Goal: Task Accomplishment & Management: Manage account settings

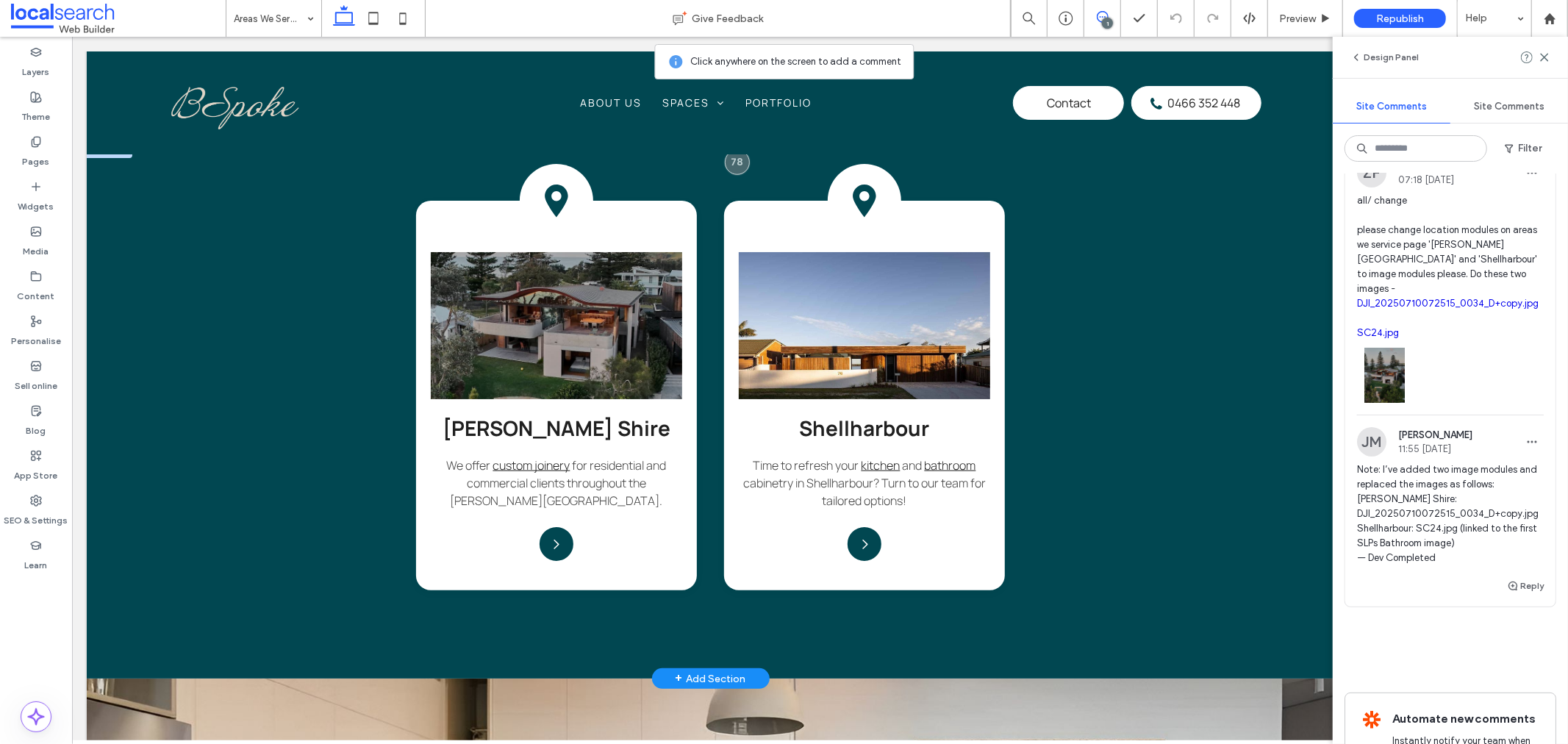
scroll to position [1249, 0]
click at [43, 606] on div "Layers Theme Pages Widgets Media Content Personalise Sell online Blog App Store…" at bounding box center [36, 390] width 72 height 707
click at [370, 16] on icon at bounding box center [374, 19] width 30 height 30
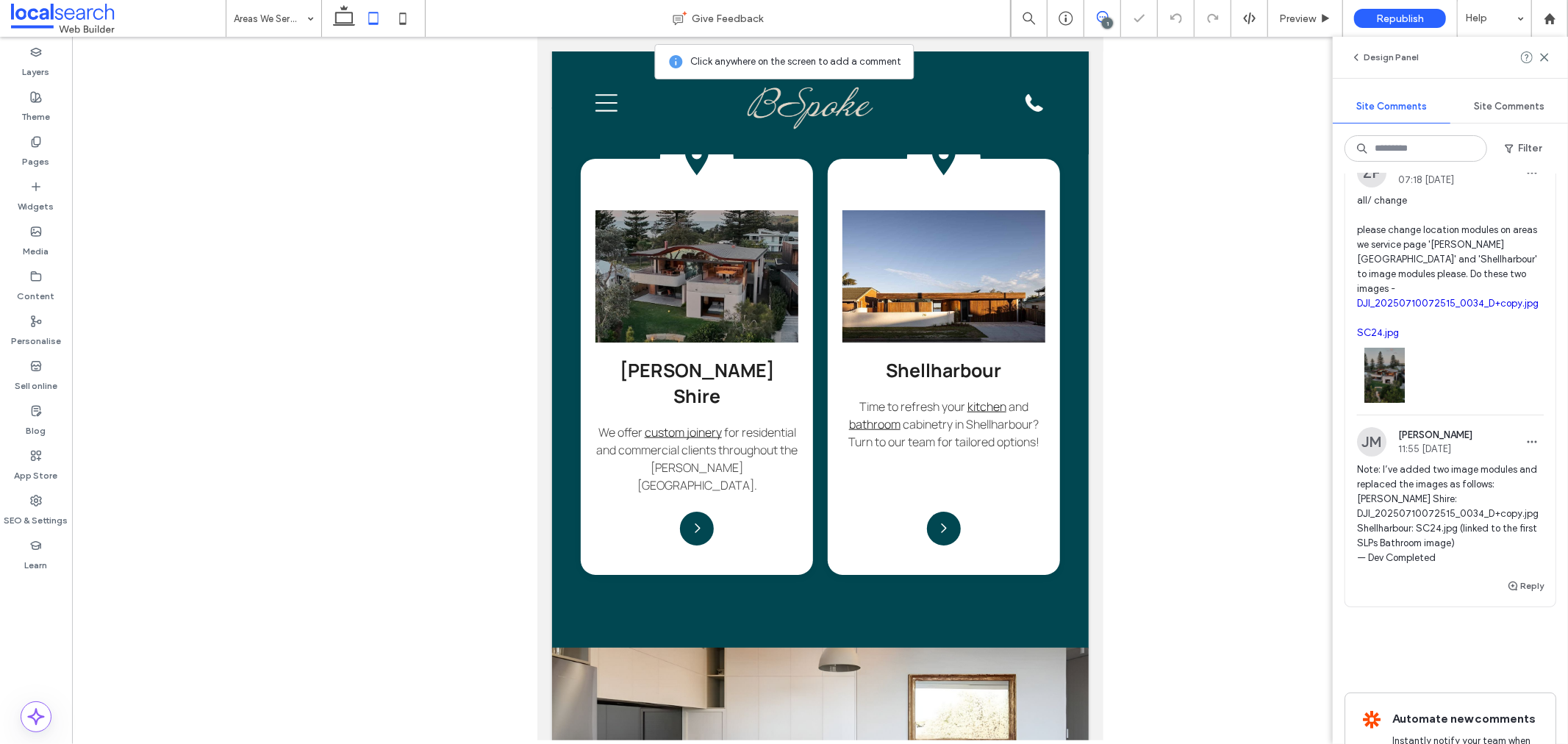
scroll to position [1179, 0]
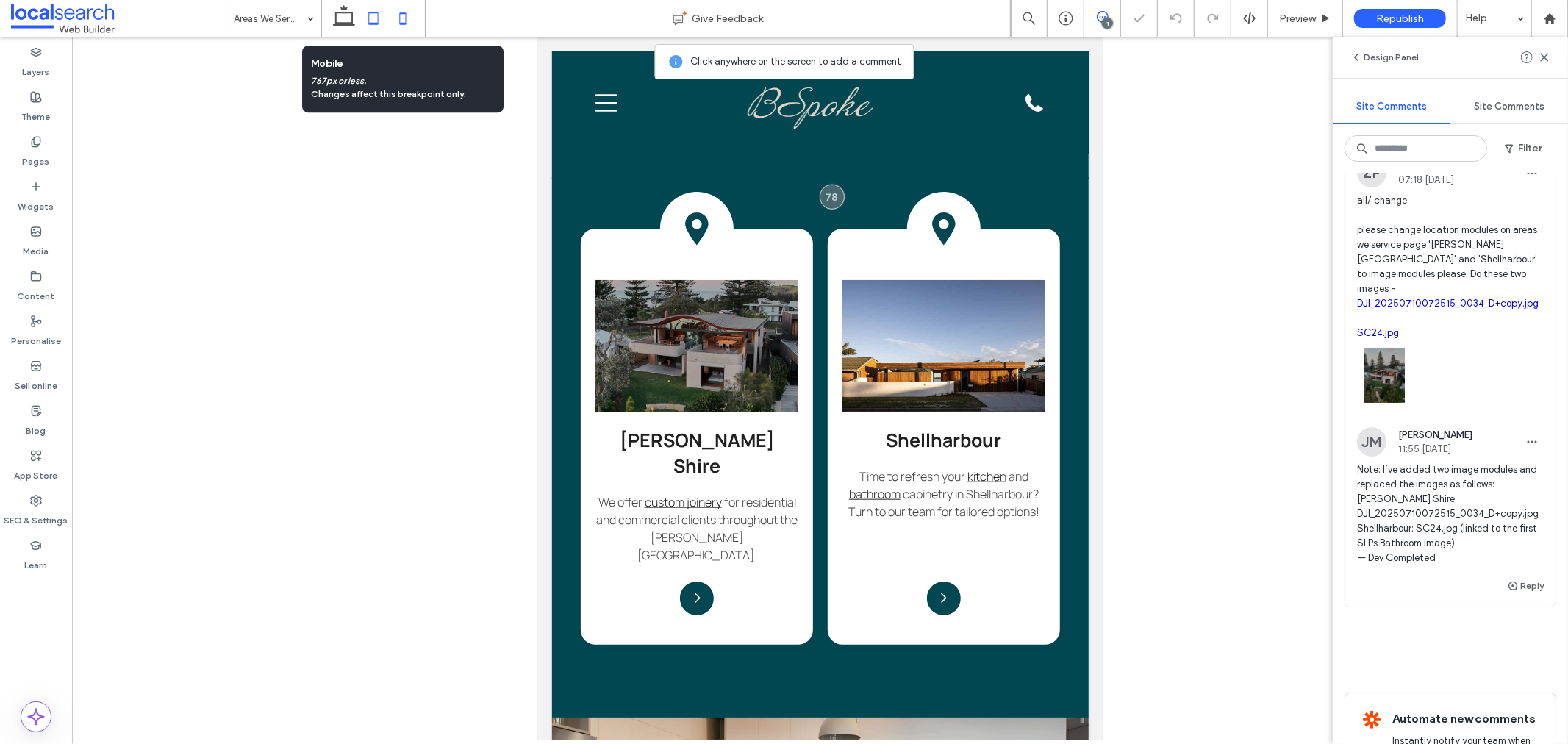
click at [409, 19] on icon at bounding box center [403, 19] width 30 height 30
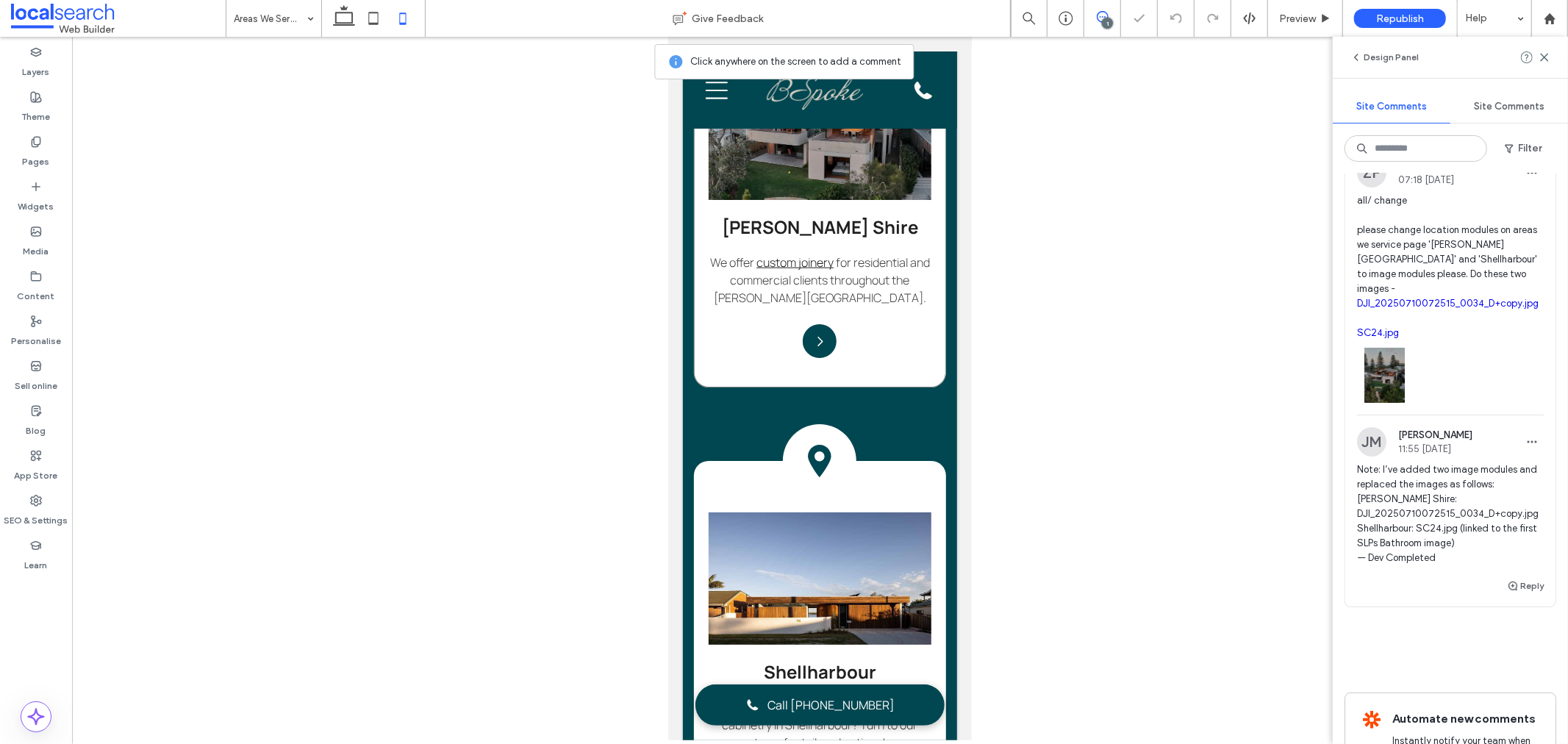
scroll to position [1425, 0]
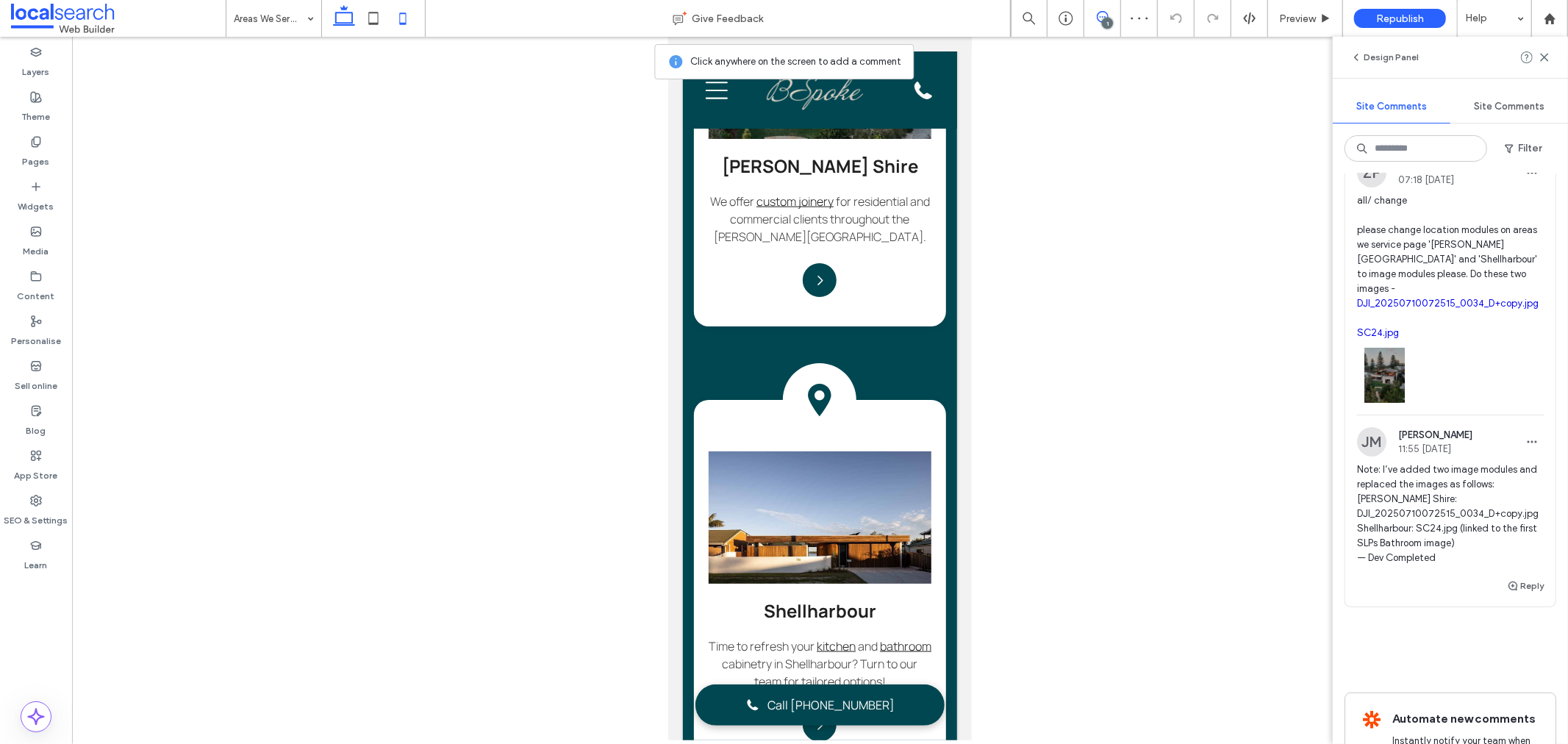
click at [339, 19] on icon at bounding box center [344, 19] width 30 height 30
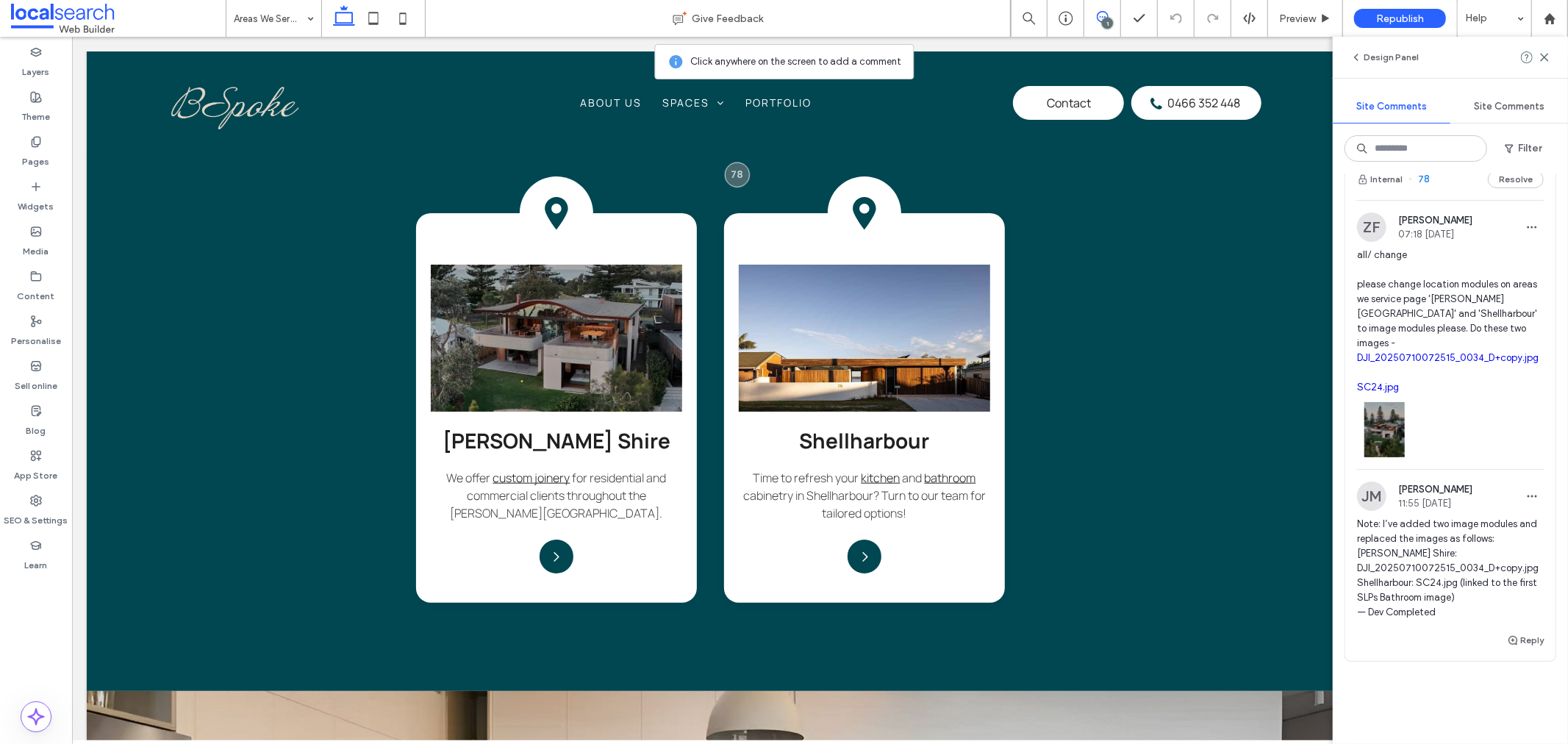
scroll to position [0, 0]
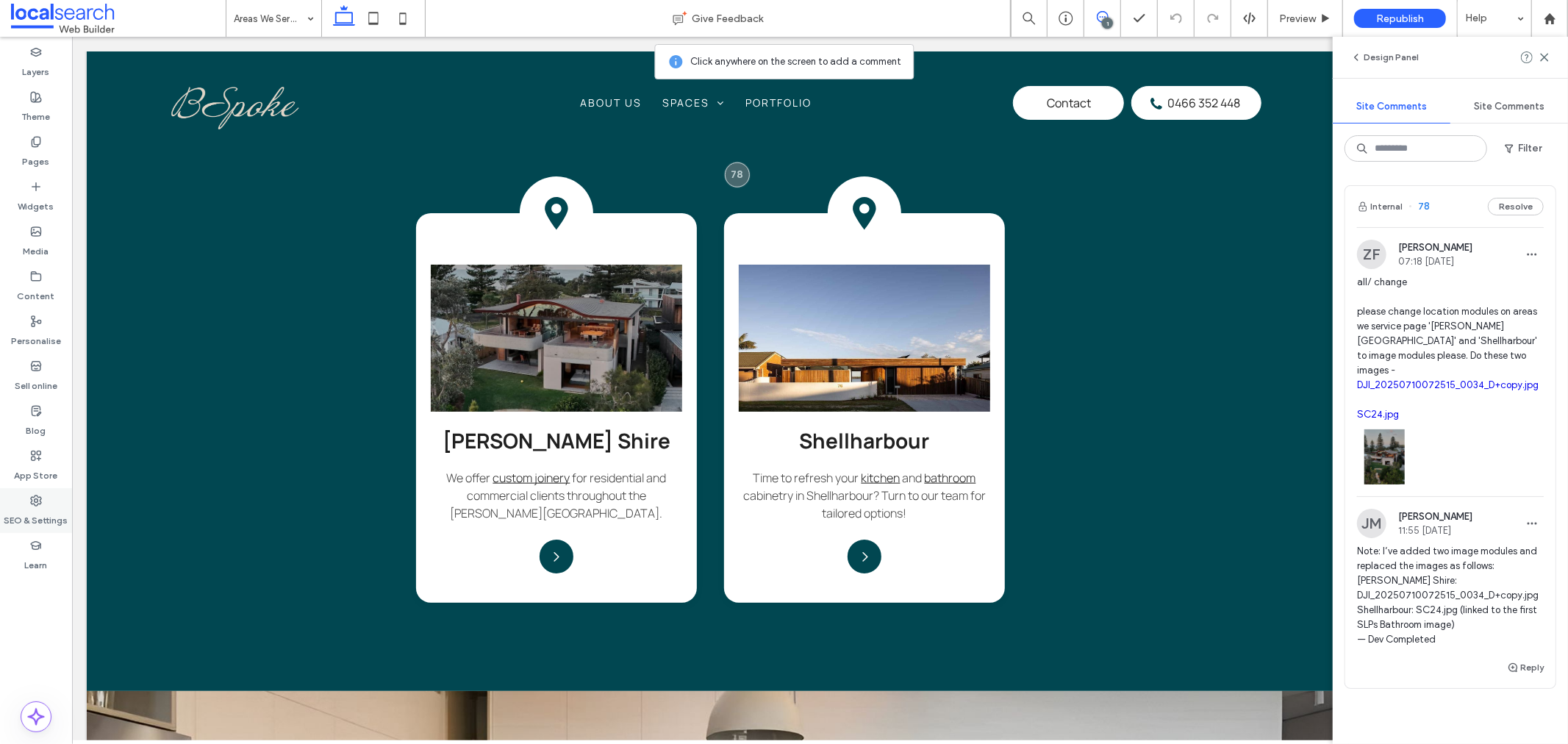
click at [32, 495] on icon at bounding box center [36, 500] width 12 height 12
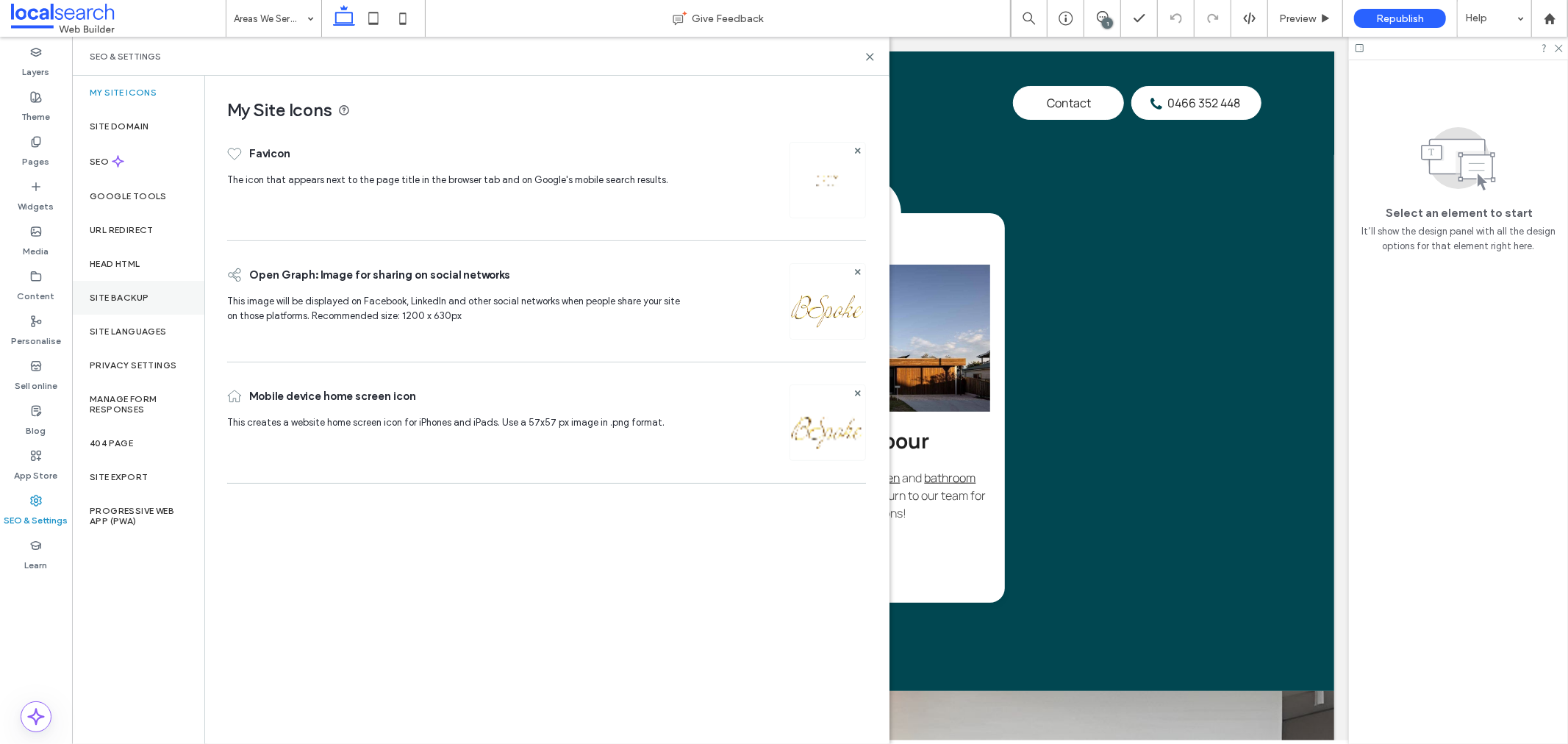
click at [111, 295] on label "Site backup" at bounding box center [119, 297] width 59 height 10
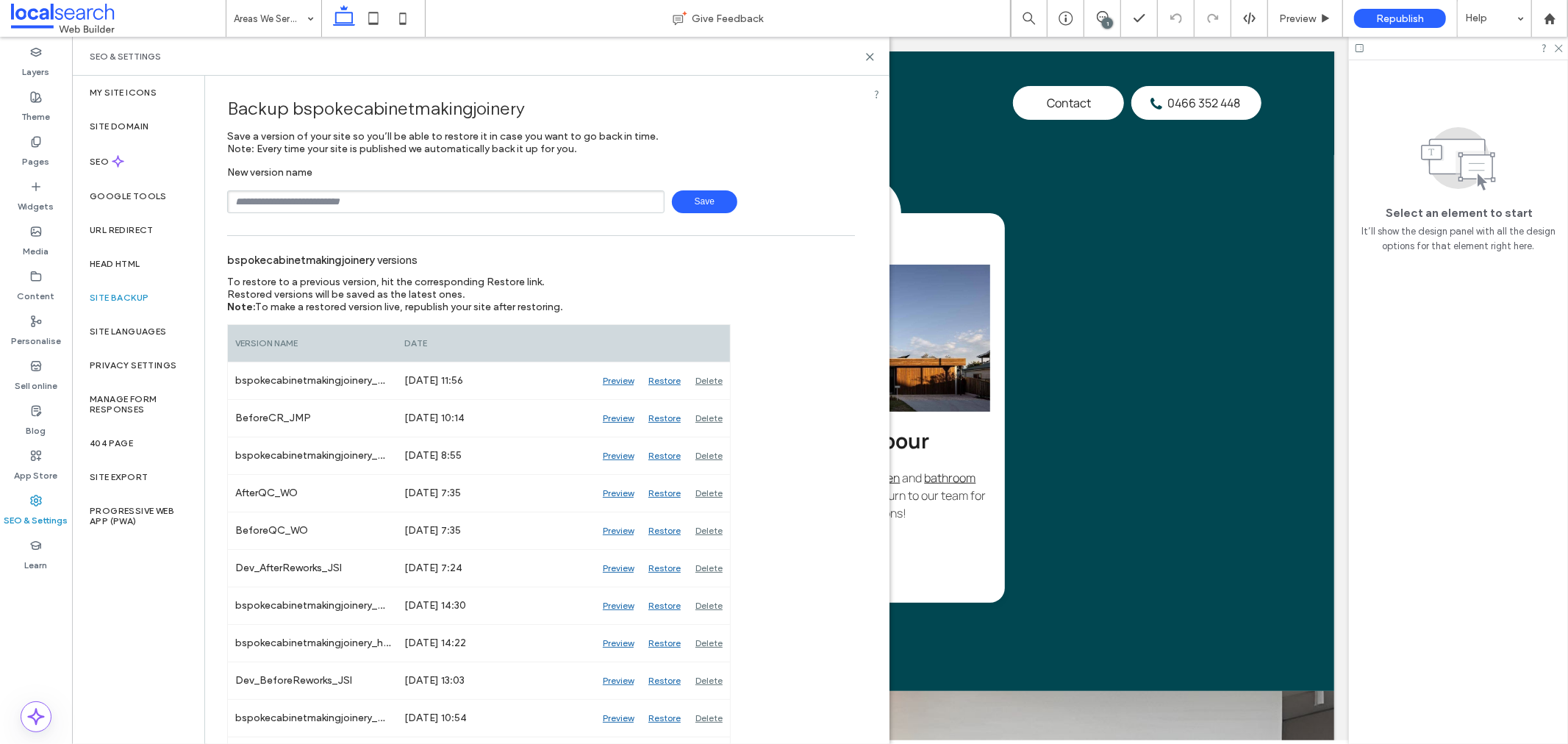
click at [265, 202] on input "text" at bounding box center [446, 201] width 438 height 23
type input "**********"
click at [699, 188] on div "**********" at bounding box center [541, 190] width 628 height 47
click at [694, 206] on span "Save" at bounding box center [705, 201] width 66 height 23
click at [867, 54] on use at bounding box center [870, 57] width 6 height 6
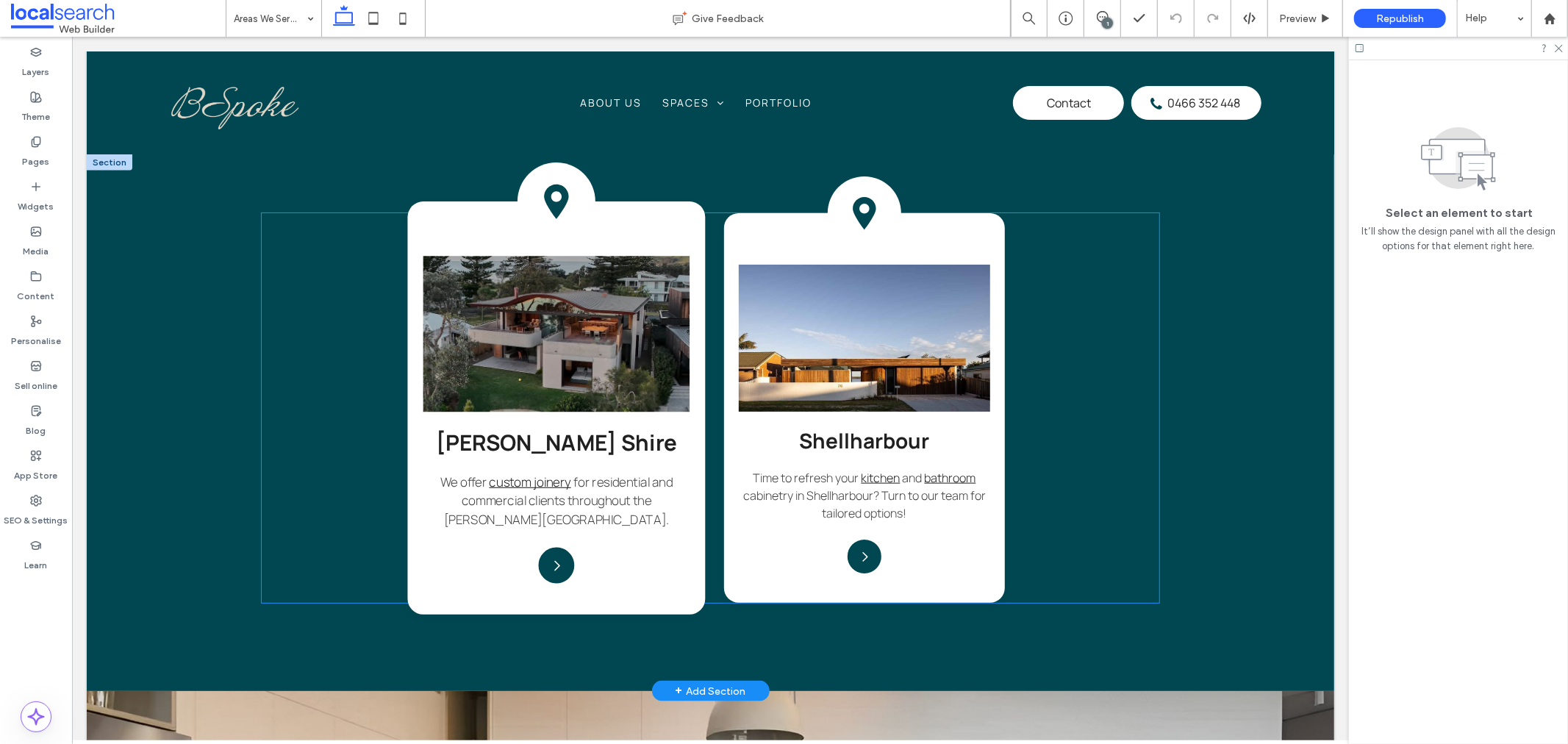
click at [591, 316] on img at bounding box center [556, 333] width 267 height 156
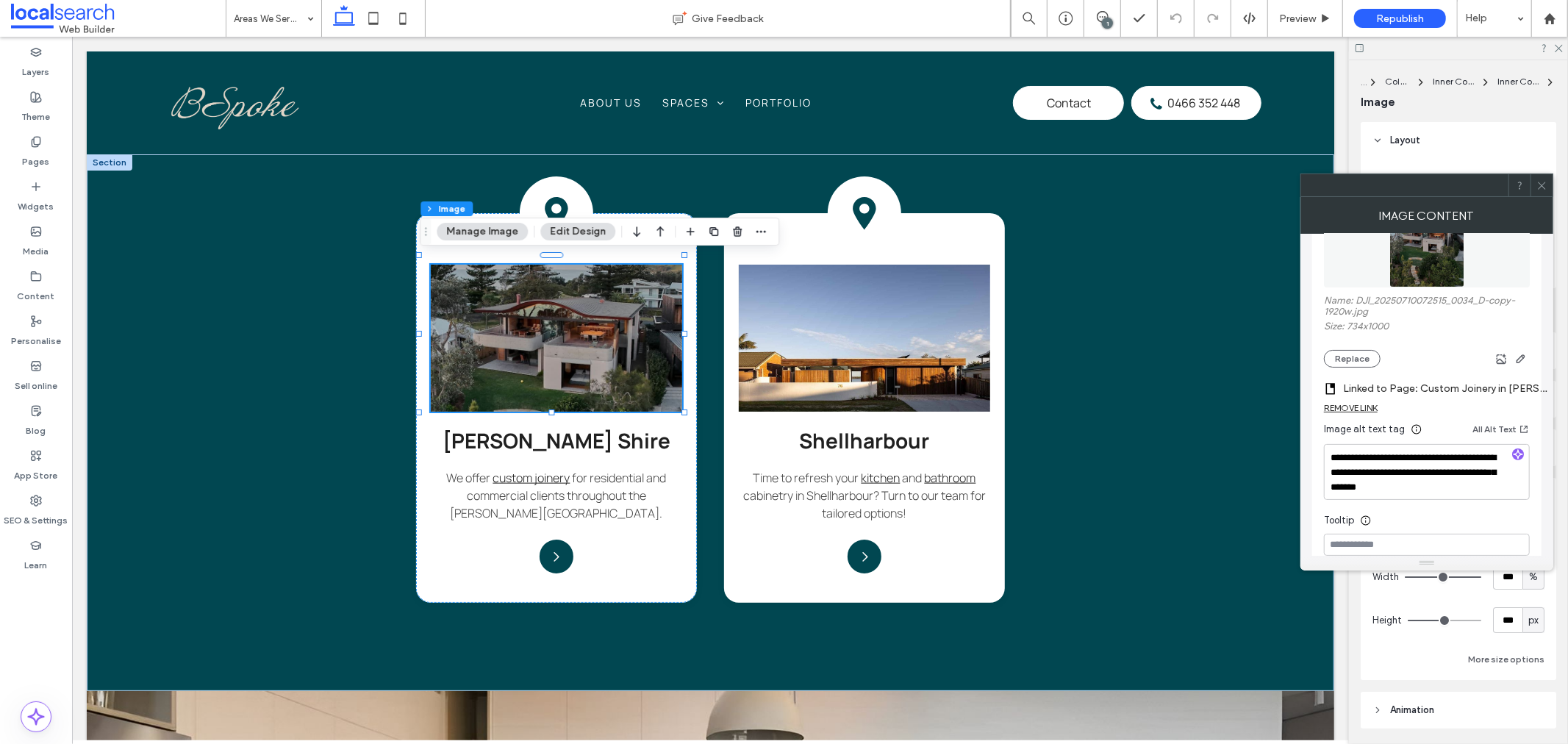
scroll to position [245, 0]
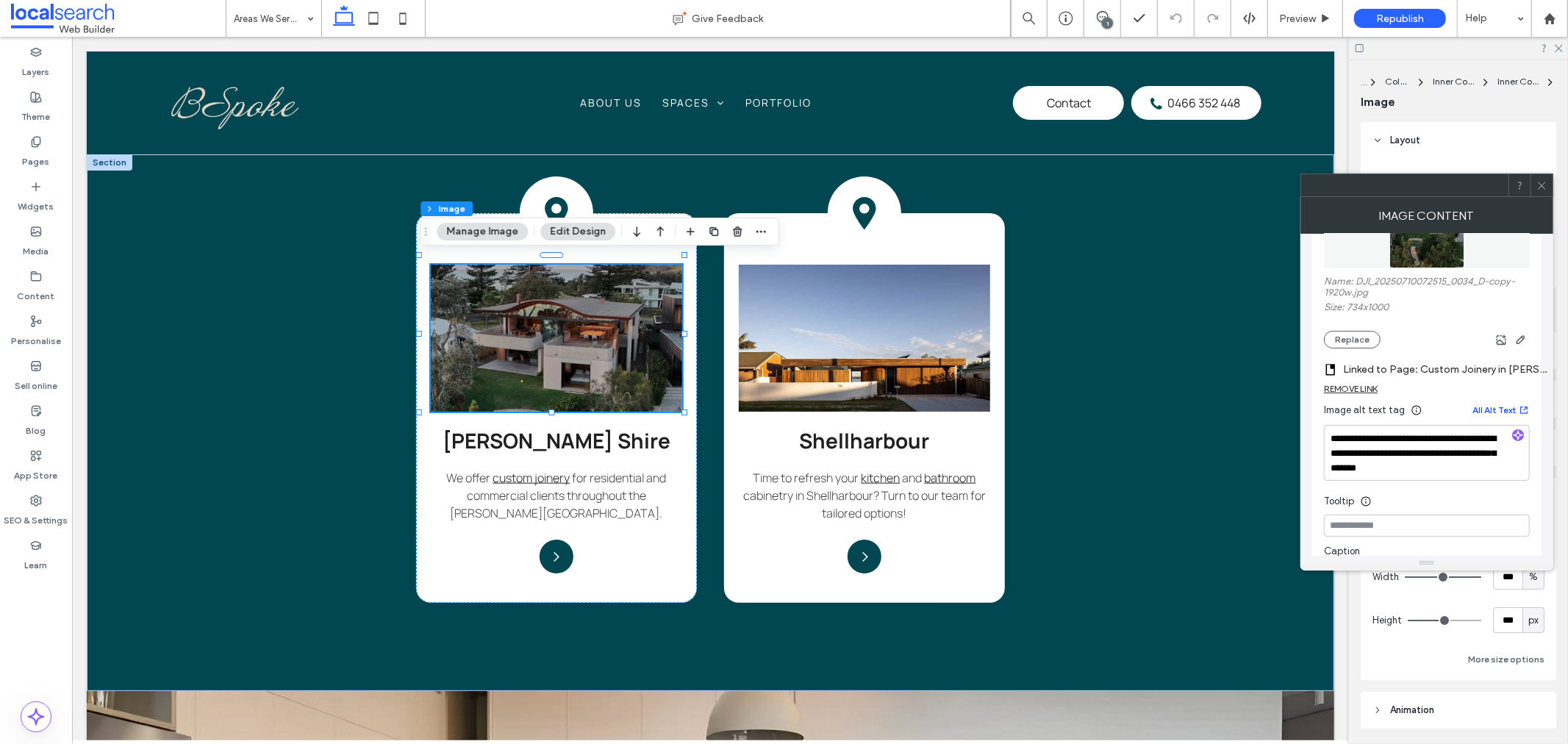
click at [1504, 406] on button "All Alt Text" at bounding box center [1501, 410] width 57 height 18
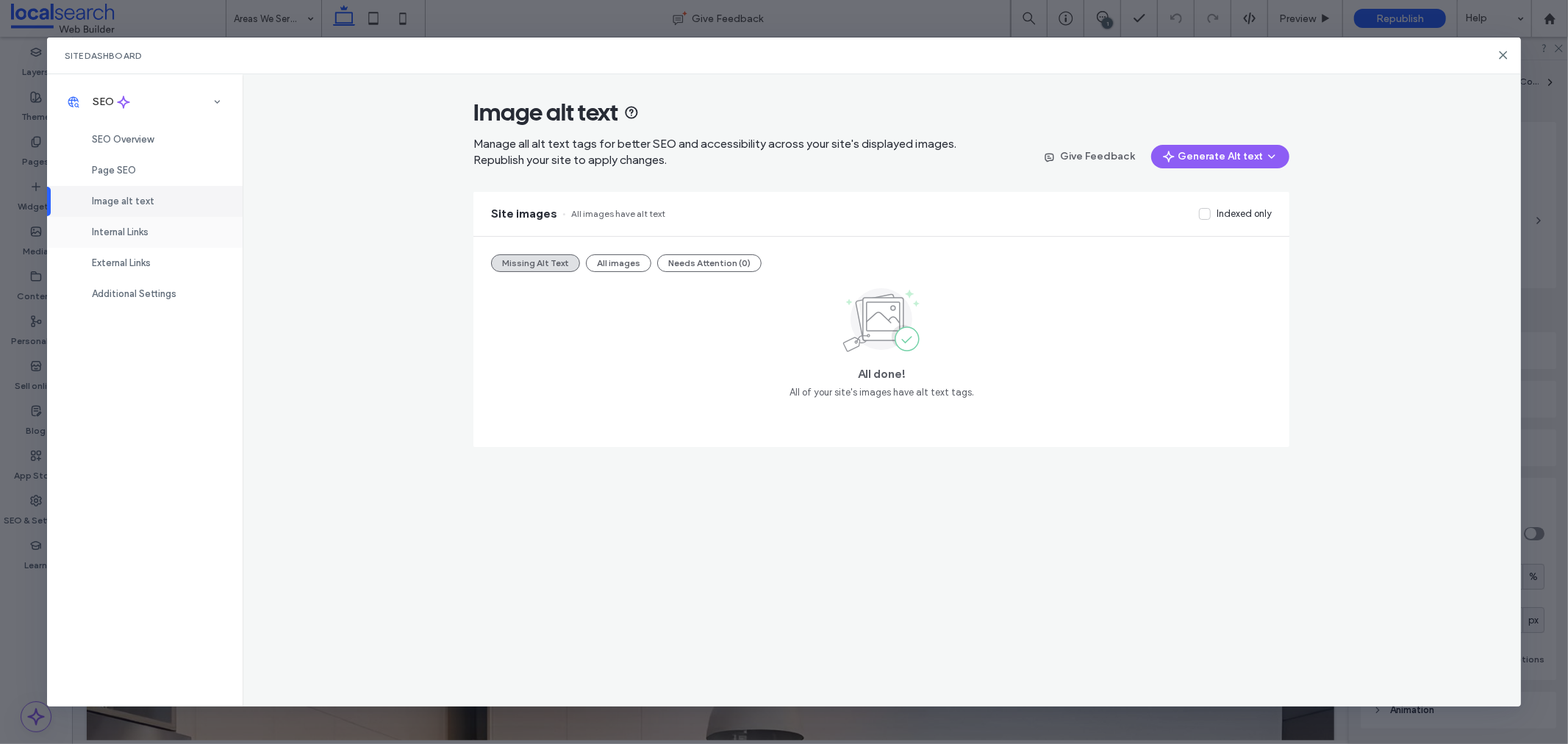
click at [131, 235] on span "Internal Links" at bounding box center [120, 232] width 57 height 11
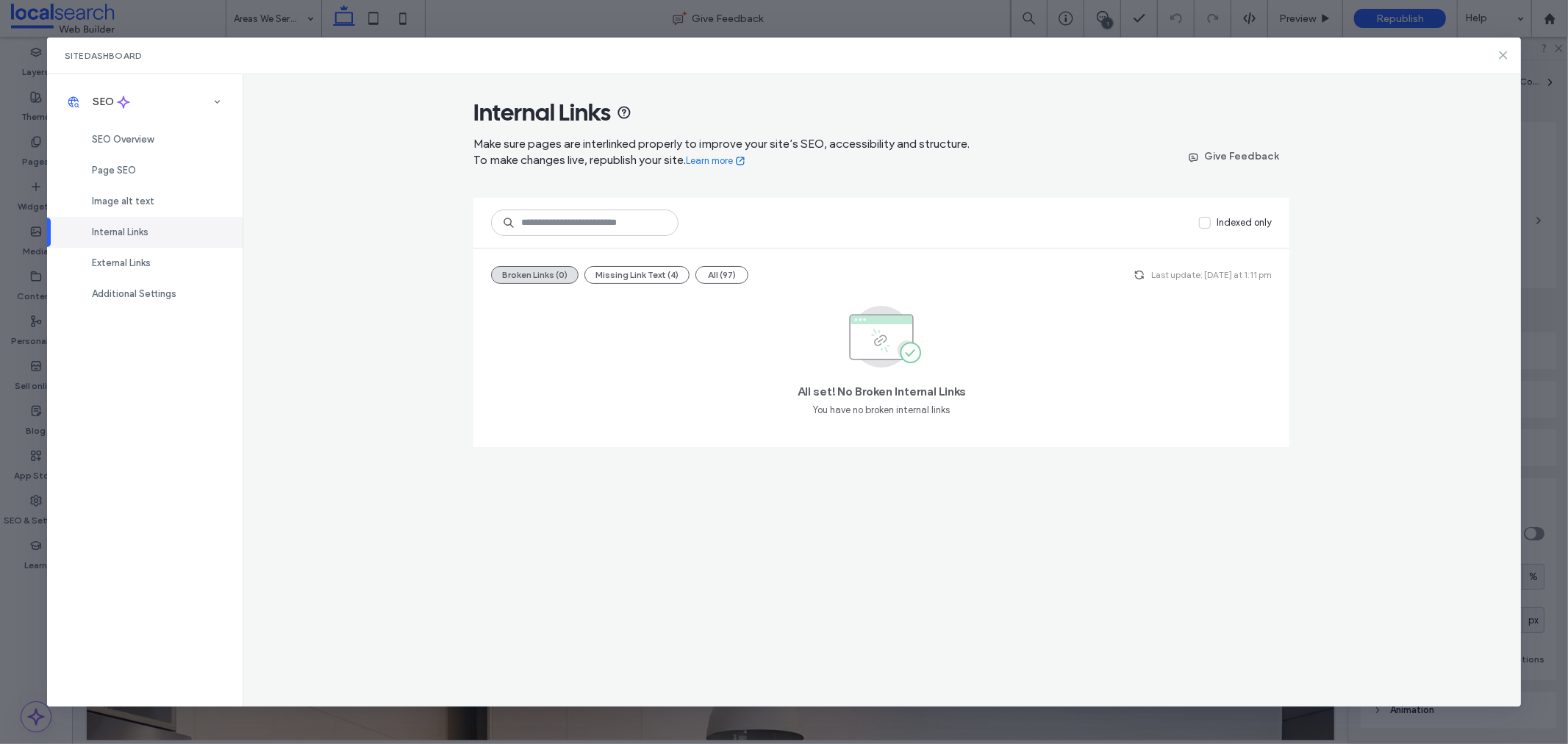
click at [1502, 52] on icon at bounding box center [1503, 55] width 12 height 12
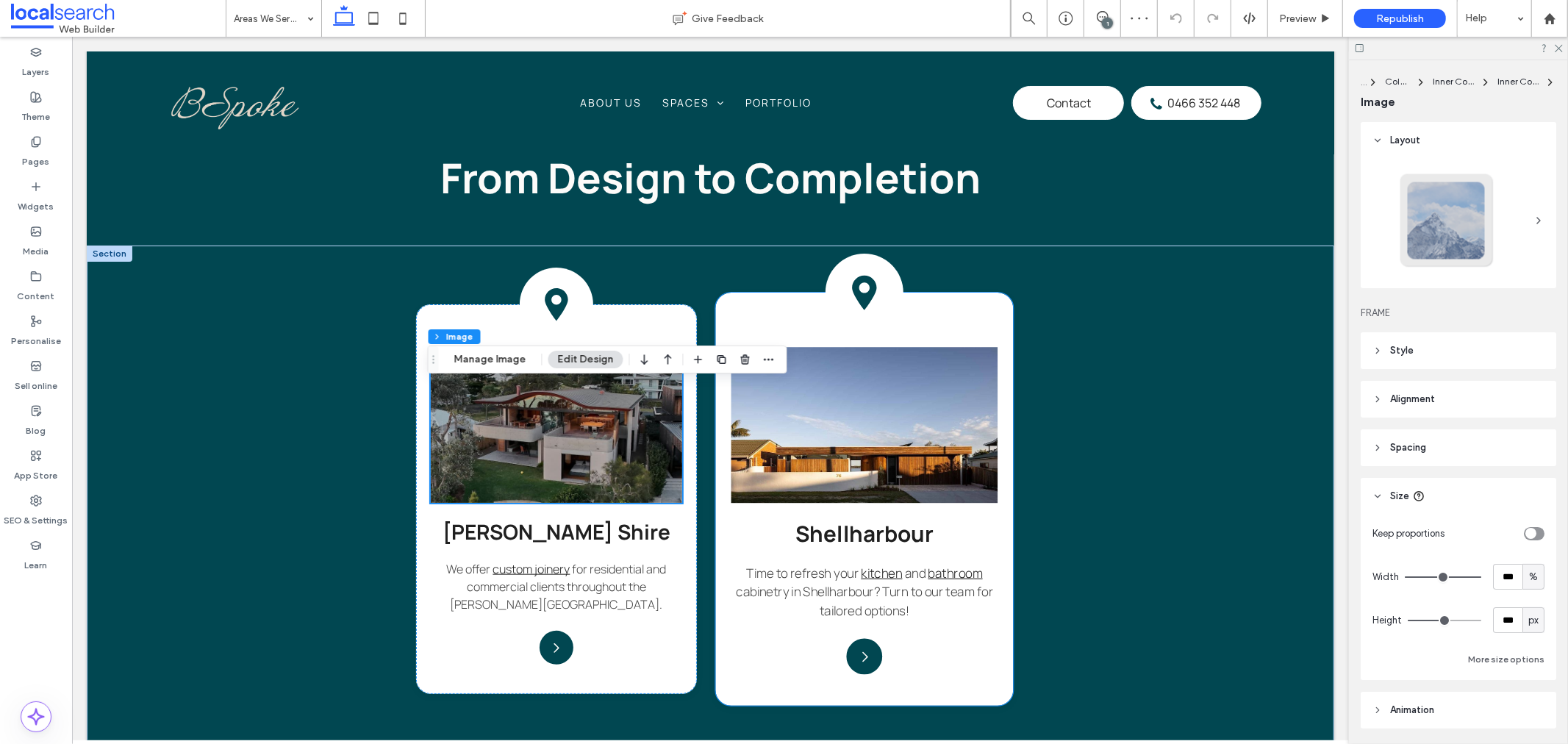
scroll to position [1158, 0]
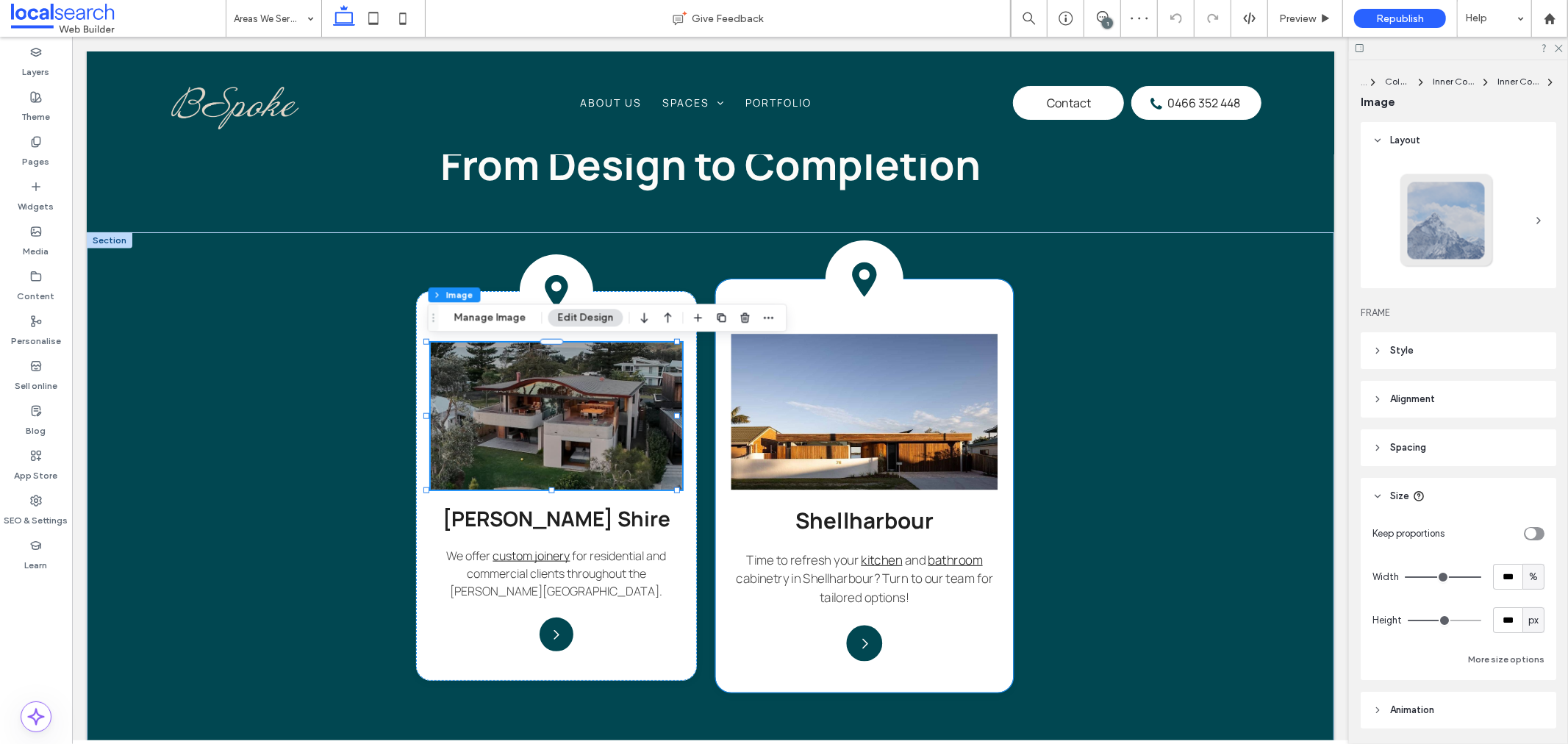
click at [884, 382] on img at bounding box center [864, 411] width 267 height 156
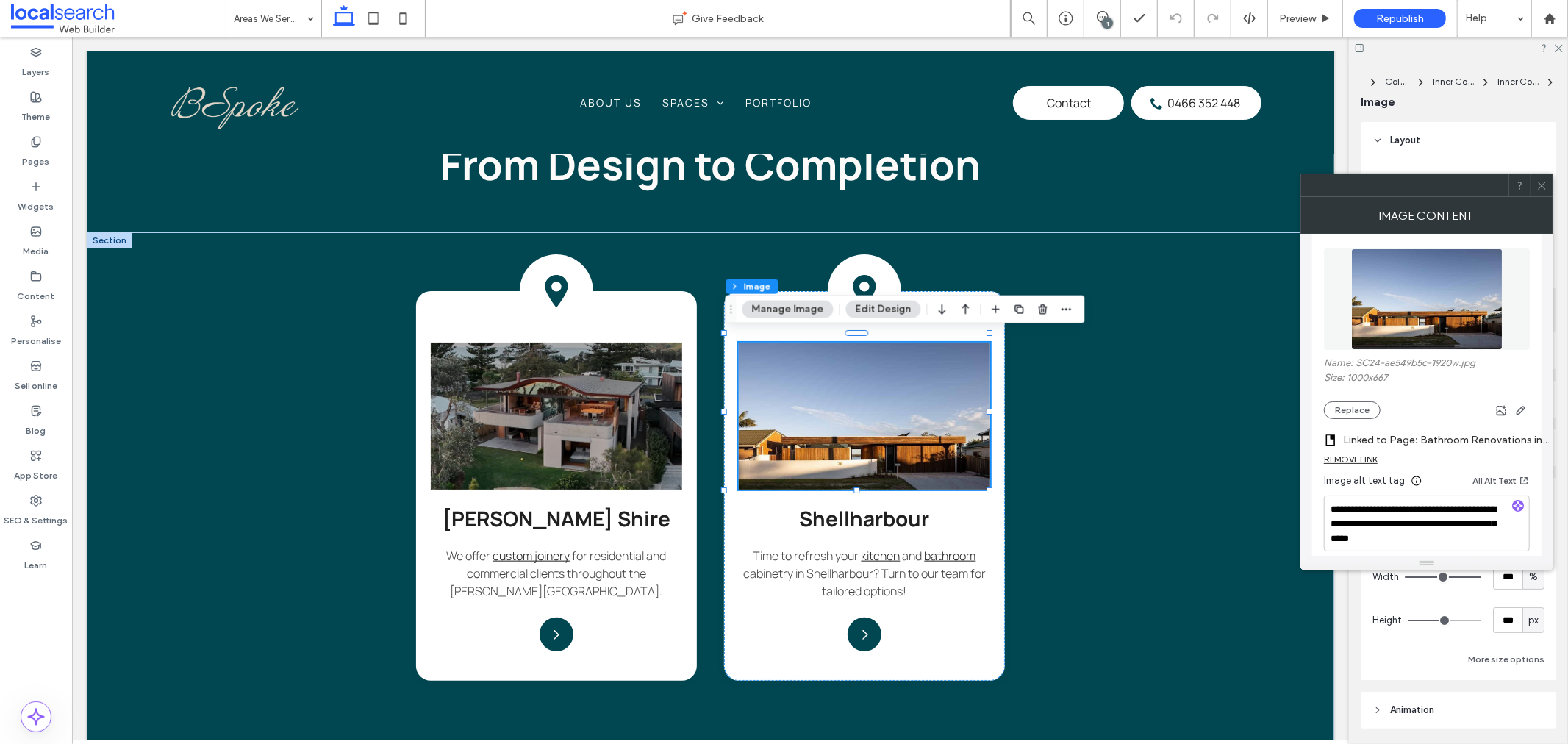
scroll to position [245, 0]
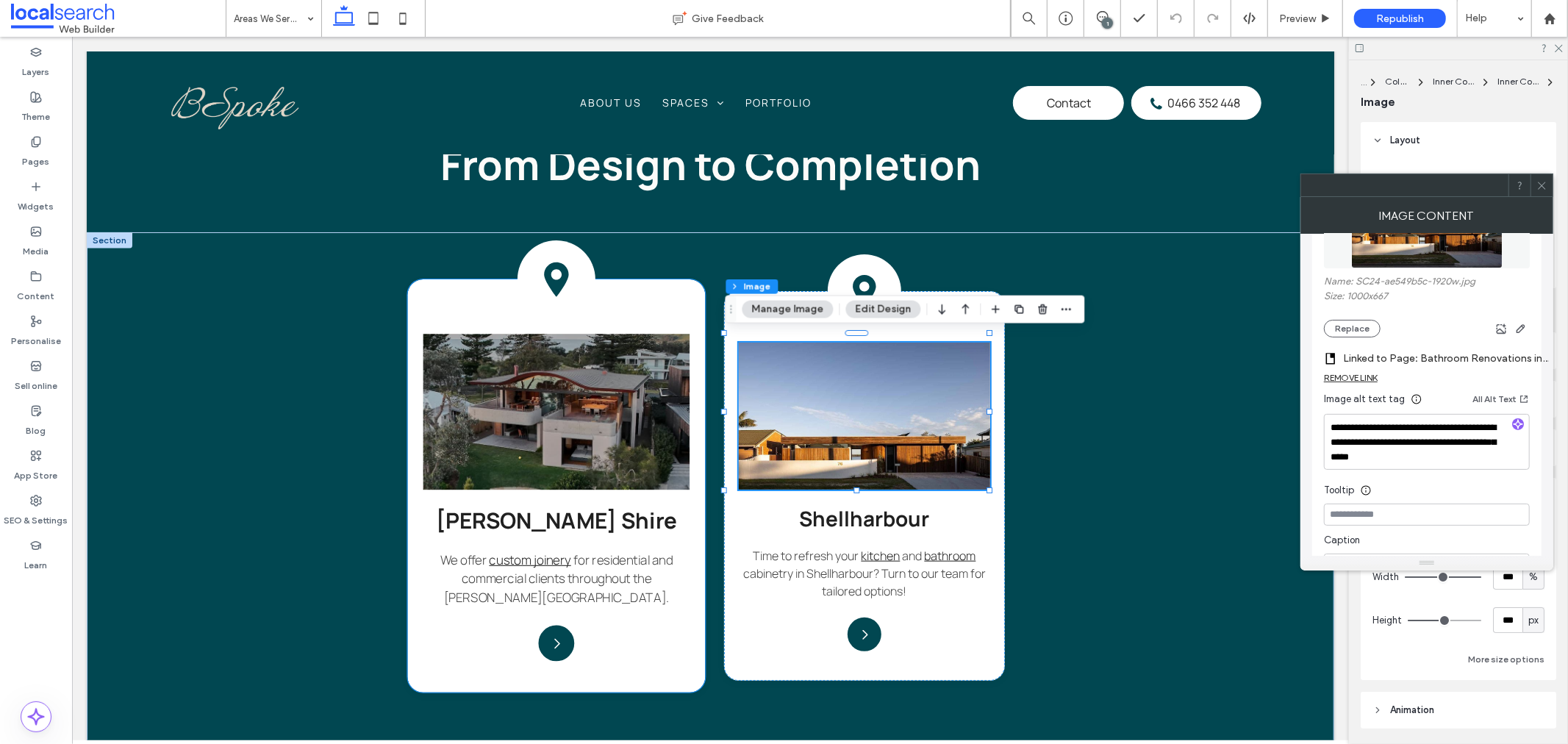
click at [562, 450] on img at bounding box center [556, 411] width 267 height 156
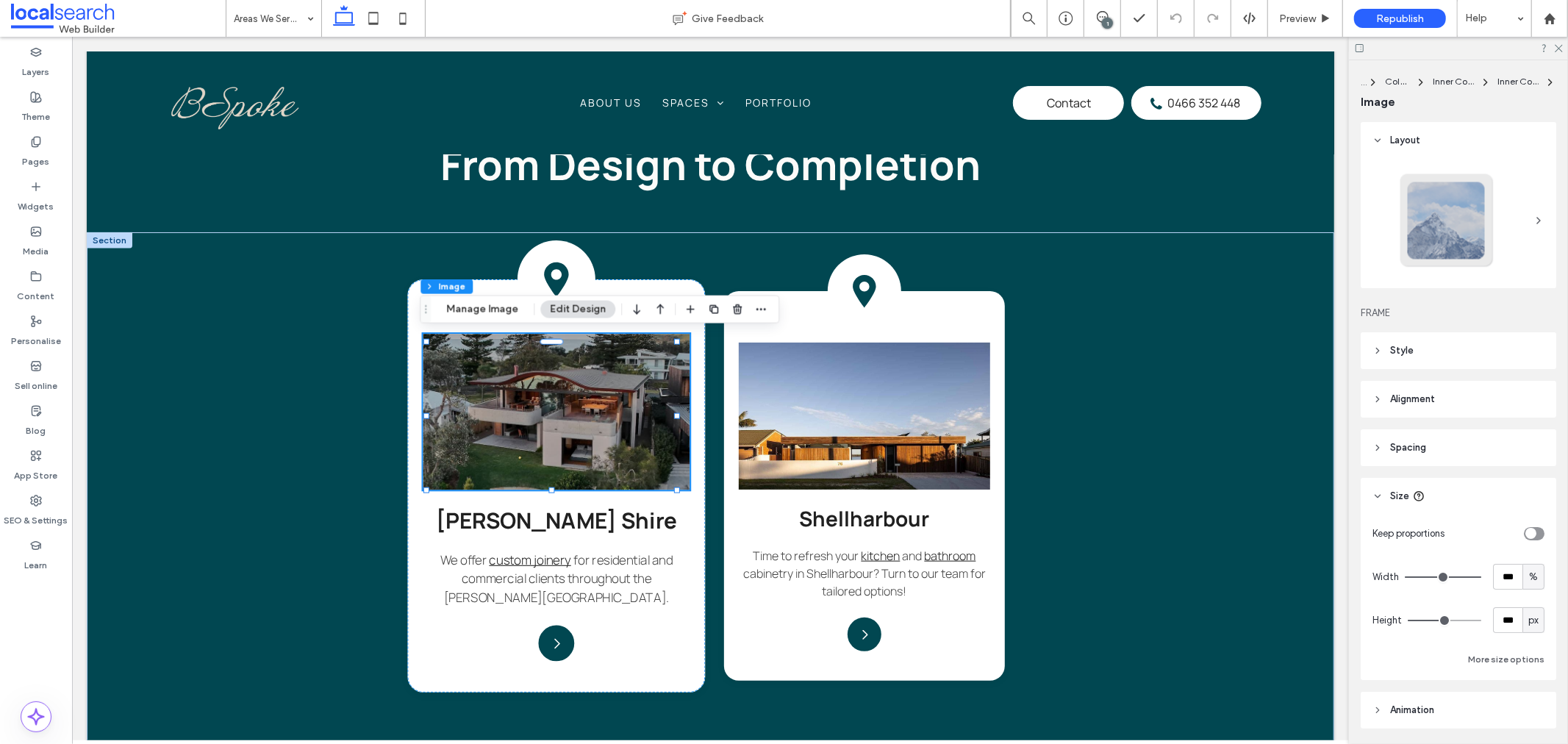
click at [603, 427] on img at bounding box center [556, 411] width 267 height 156
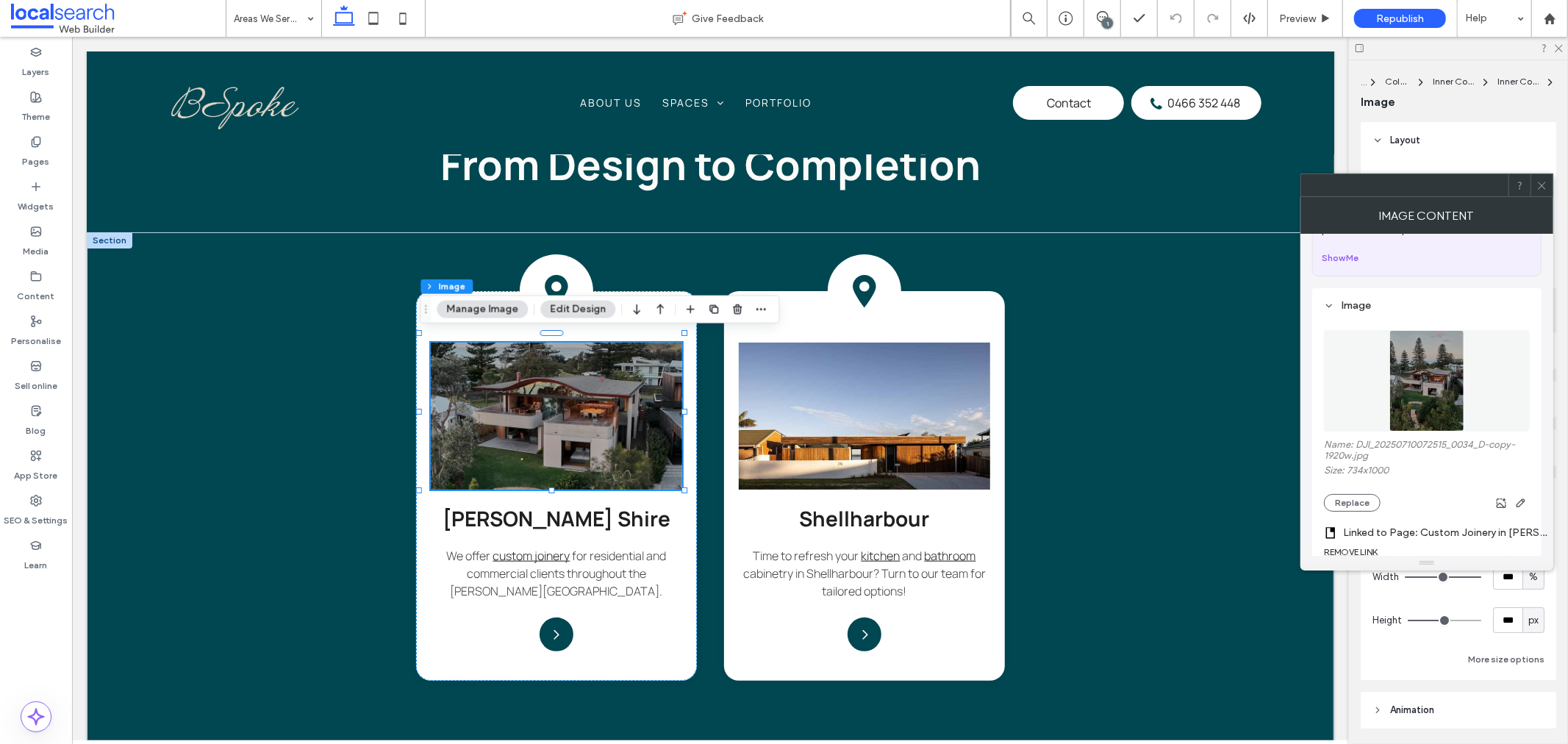
scroll to position [163, 0]
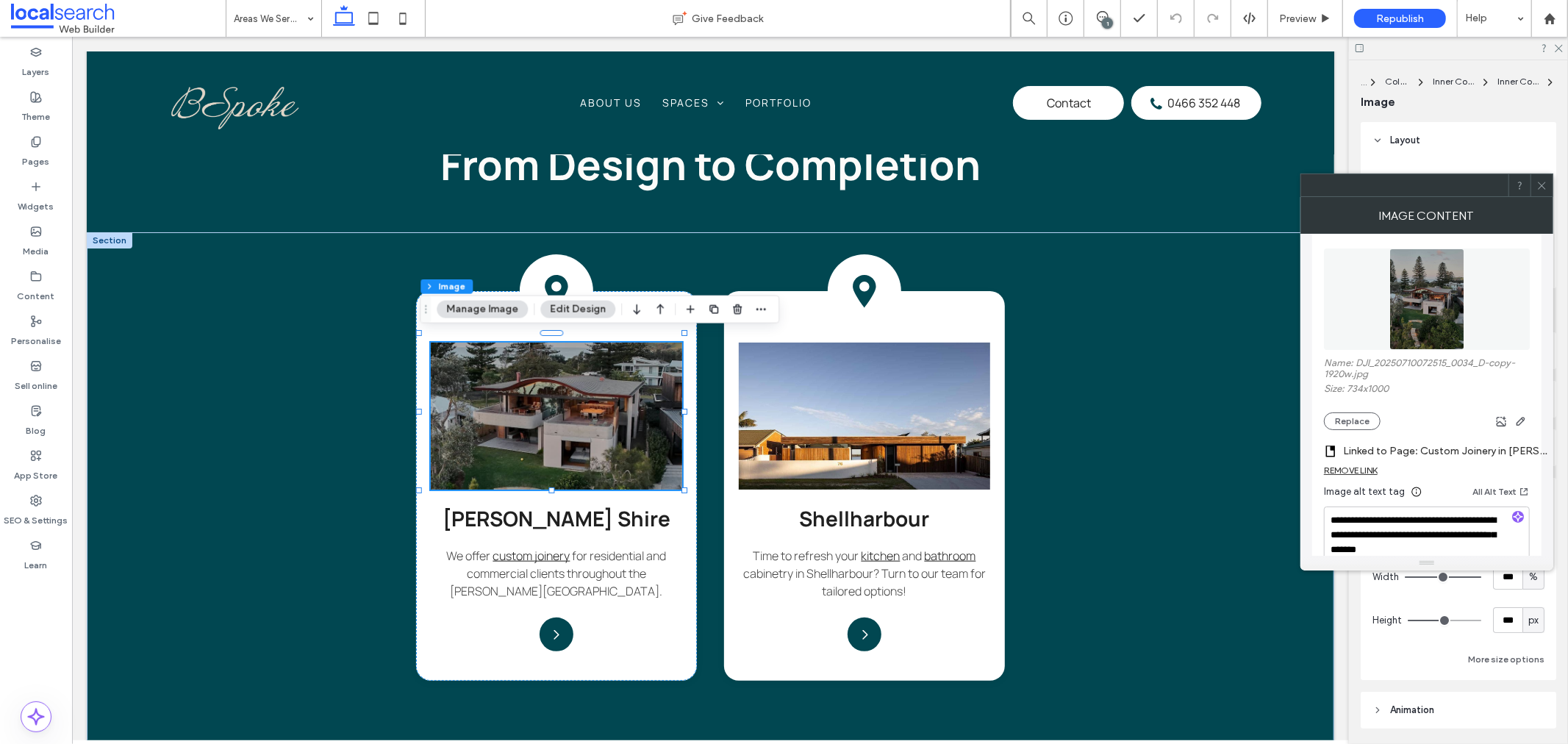
click at [1443, 454] on label "Linked to Page: Custom Joinery in [PERSON_NAME][GEOGRAPHIC_DATA]" at bounding box center [1446, 451] width 206 height 27
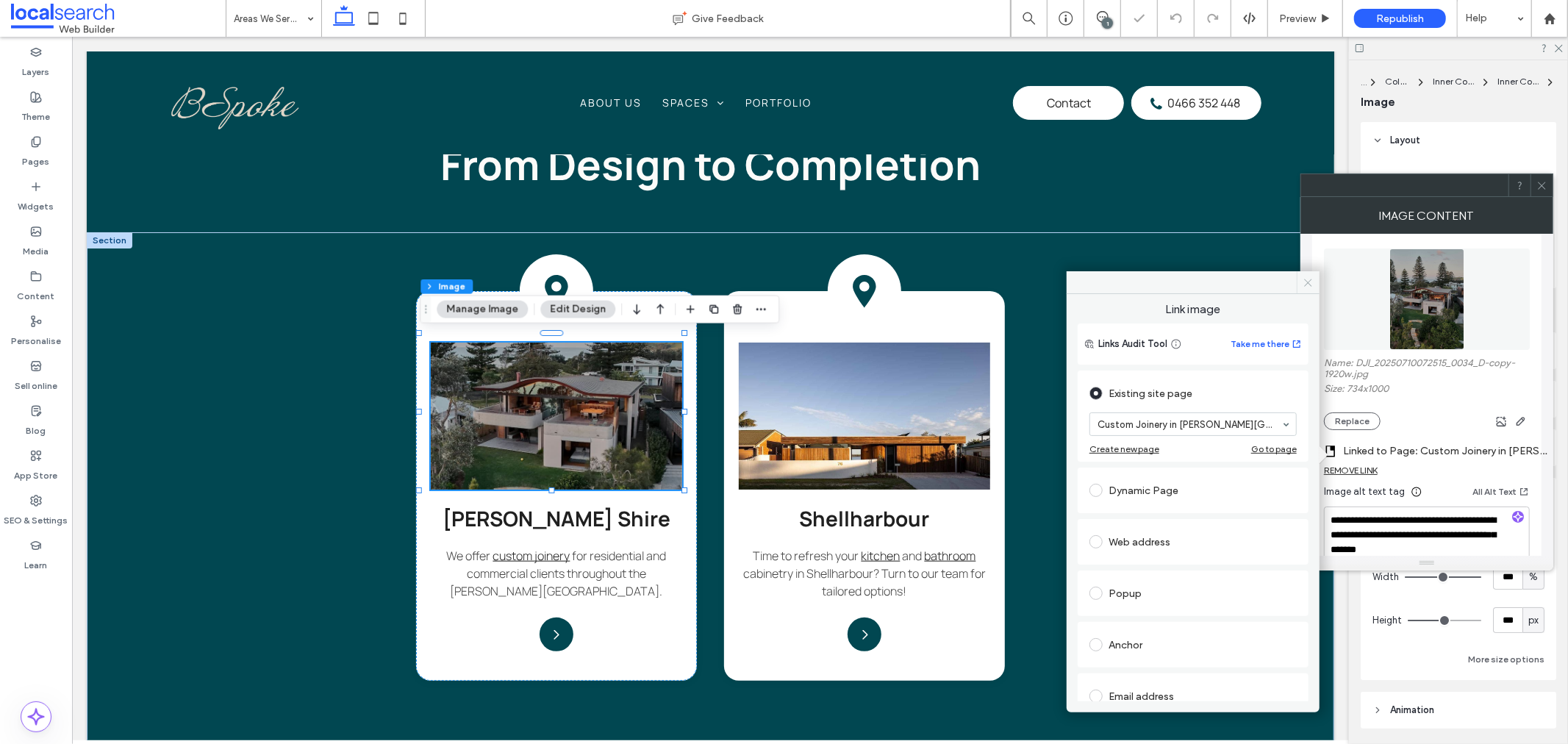
click at [1306, 283] on icon at bounding box center [1308, 283] width 11 height 11
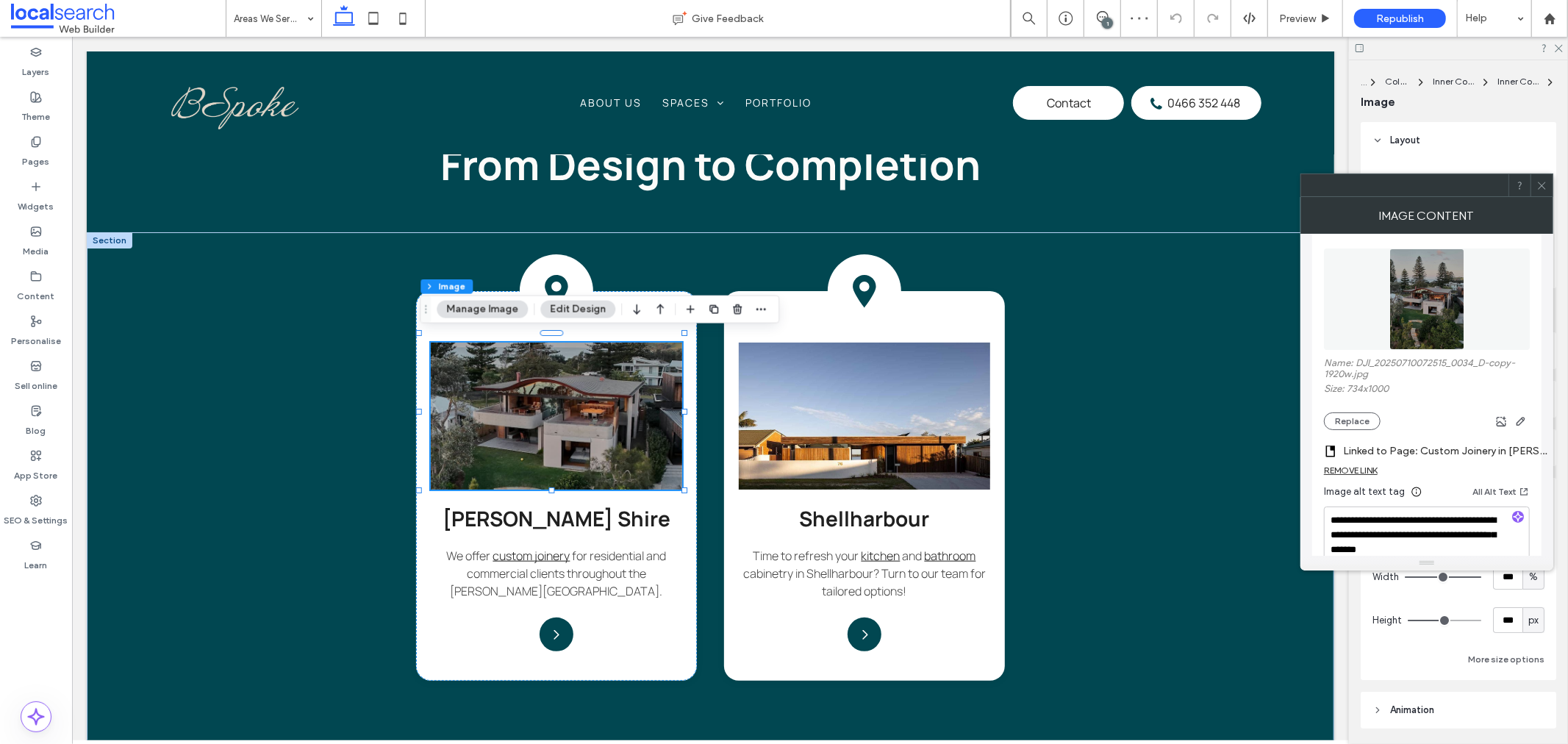
click at [1549, 185] on div at bounding box center [1541, 185] width 22 height 22
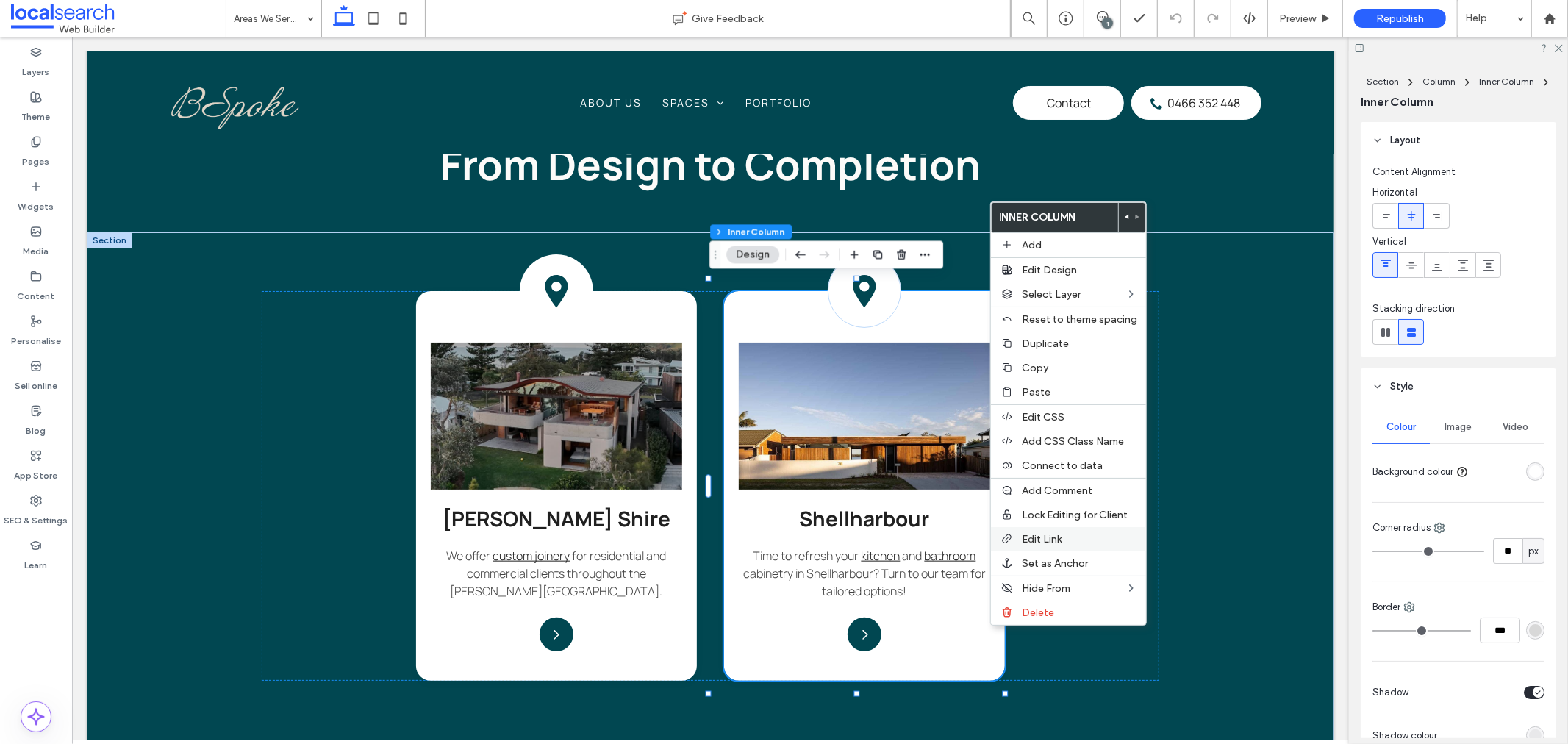
click at [1043, 528] on div "Edit Link" at bounding box center [1068, 539] width 155 height 24
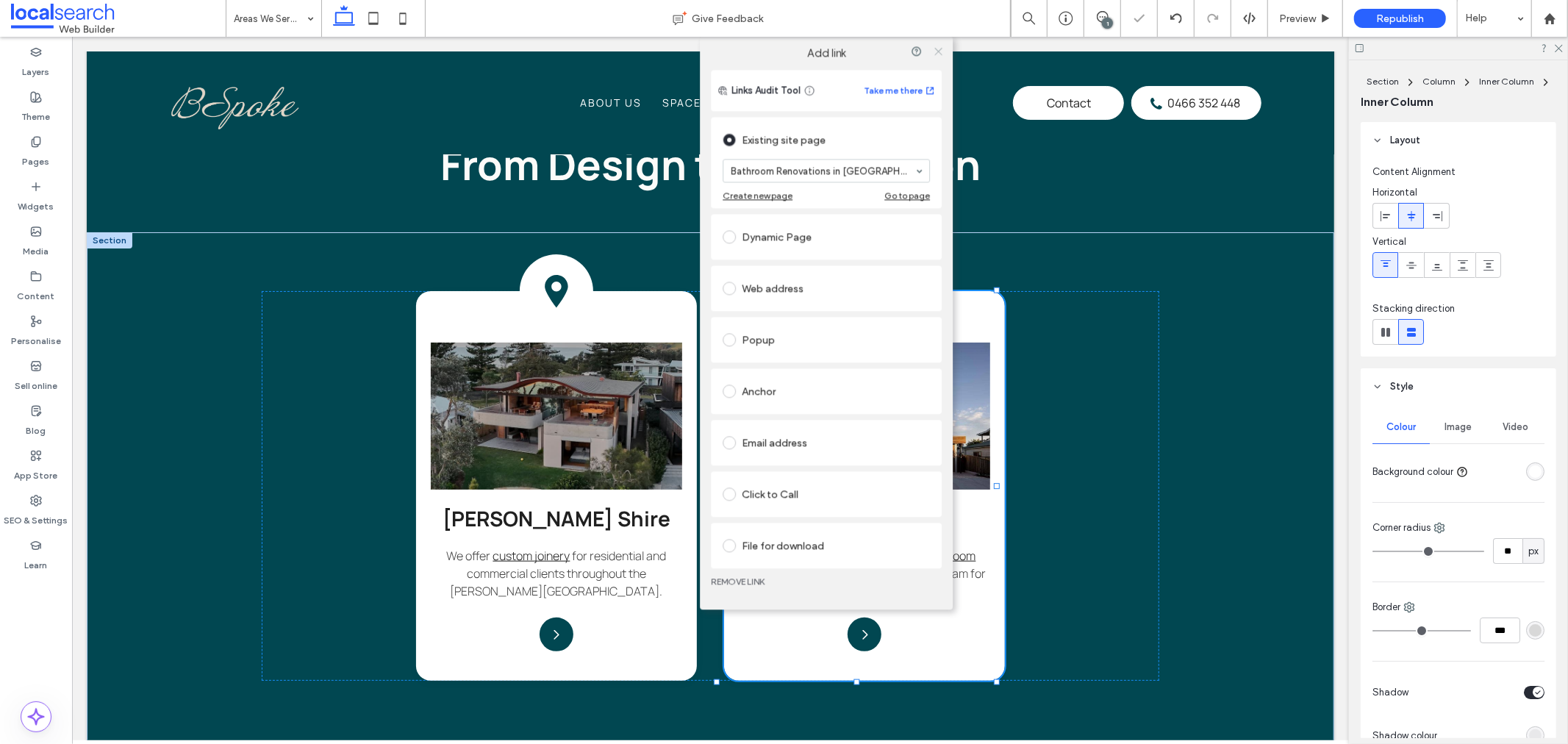
click at [937, 46] on icon at bounding box center [938, 51] width 11 height 11
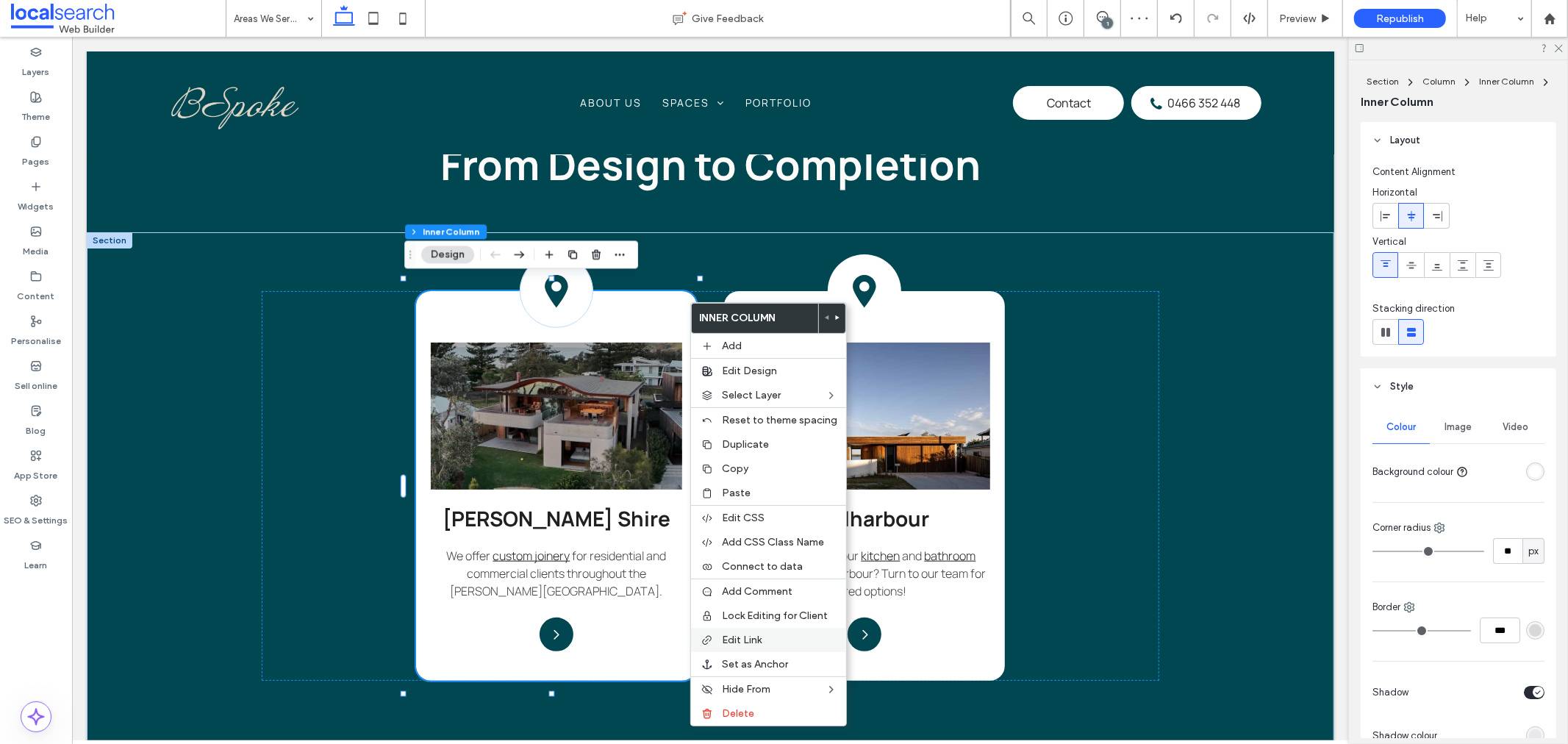
click at [770, 641] on label "Edit Link" at bounding box center [780, 640] width 116 height 12
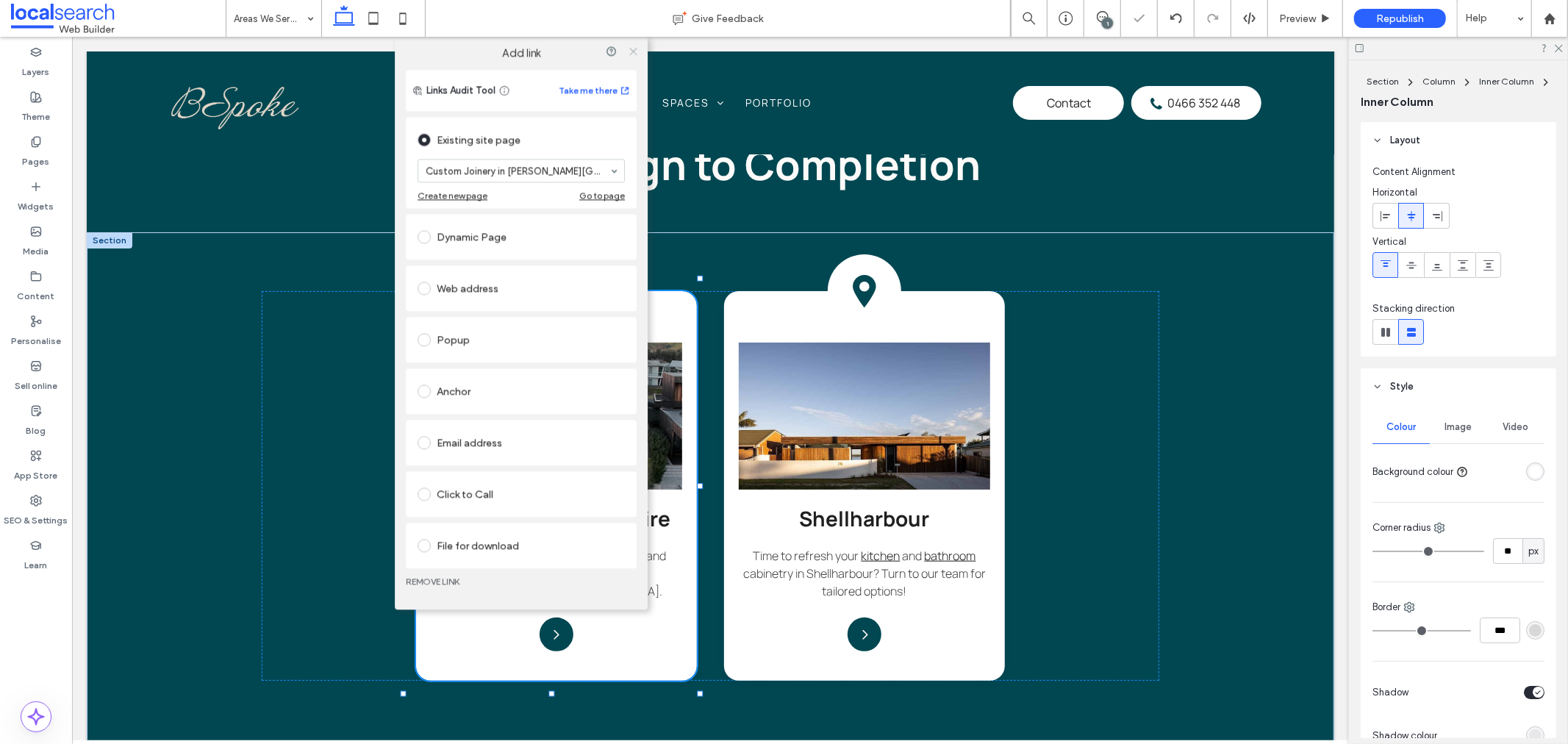
click at [633, 50] on icon at bounding box center [634, 51] width 11 height 11
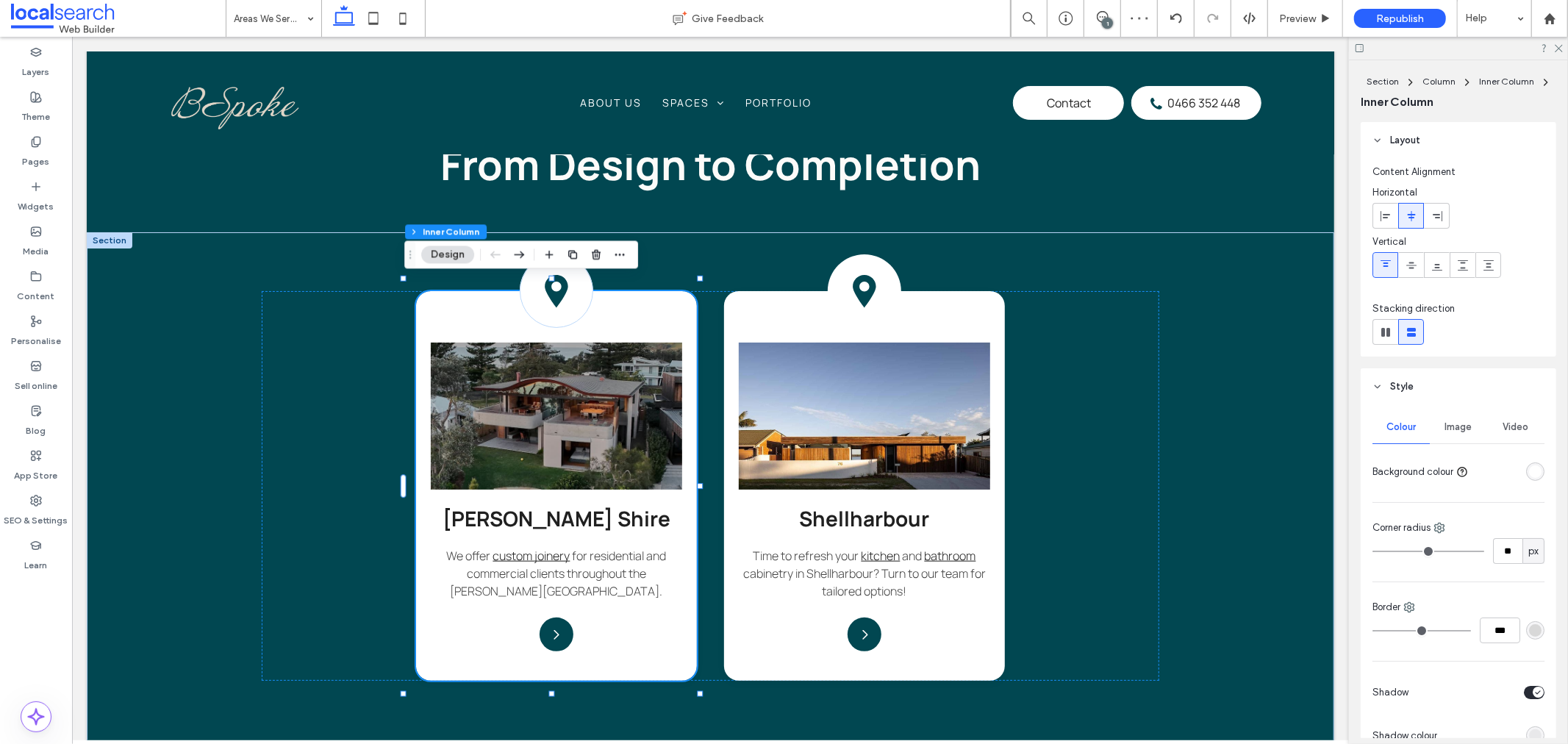
click at [44, 638] on div "Layers Theme Pages Widgets Media Content Personalise Sell online Blog App Store…" at bounding box center [36, 390] width 72 height 707
